Goal: Task Accomplishment & Management: Manage account settings

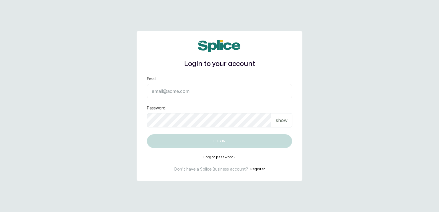
type input "[EMAIL_ADDRESS][DOMAIN_NAME]"
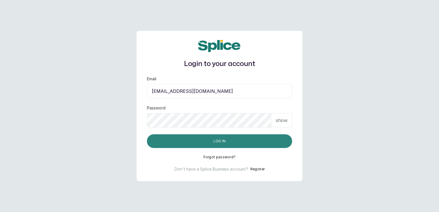
click at [266, 144] on button "Log in" at bounding box center [219, 141] width 145 height 14
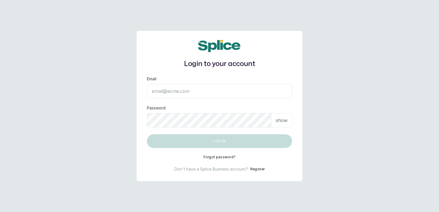
type input "sanctuarybywh@gmail.com"
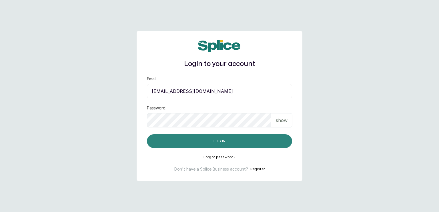
click at [255, 138] on button "Log in" at bounding box center [219, 141] width 145 height 14
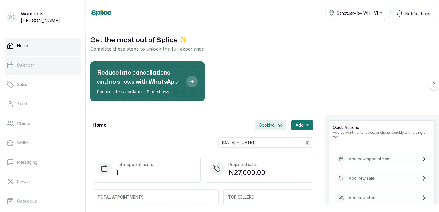
click at [16, 69] on link "Calendar" at bounding box center [43, 65] width 76 height 16
